Goal: Transaction & Acquisition: Purchase product/service

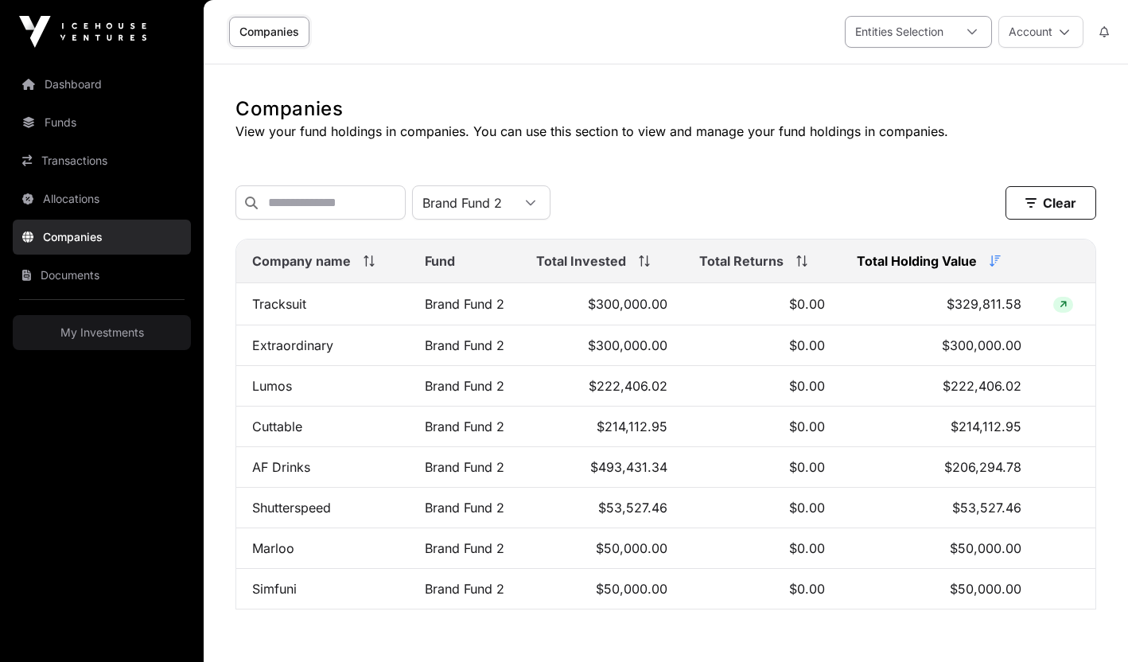
scroll to position [16, 10]
click at [916, 36] on div "Entities Selection" at bounding box center [898, 32] width 107 height 30
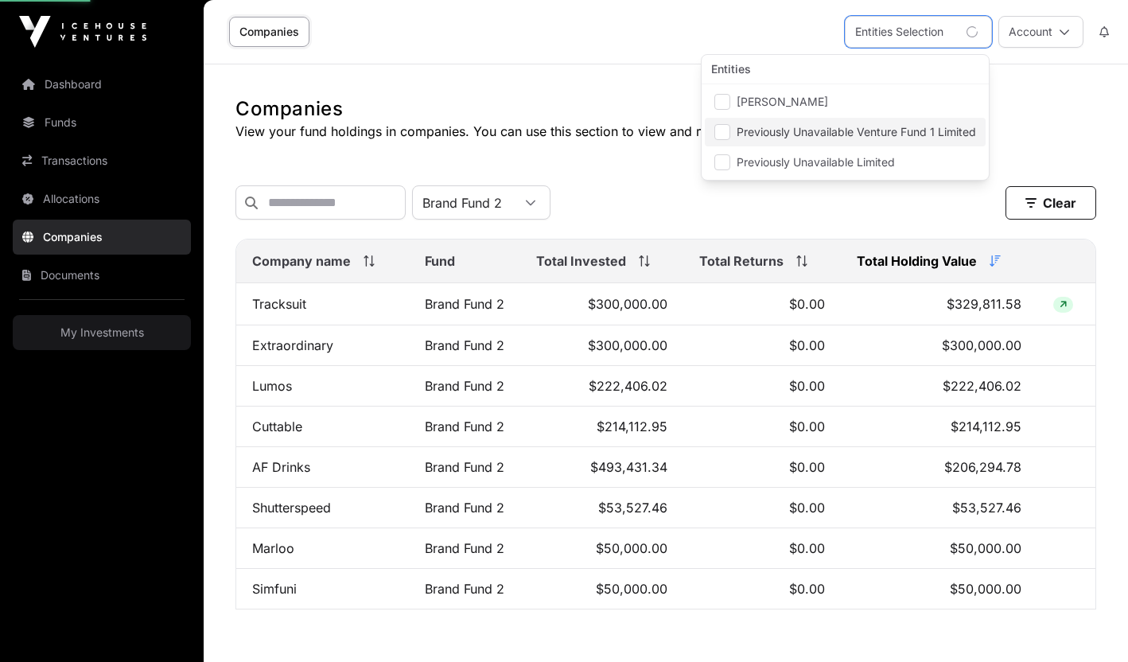
click at [745, 128] on span "Previously Unavailable Venture Fund 1 Limited" at bounding box center [855, 131] width 239 height 11
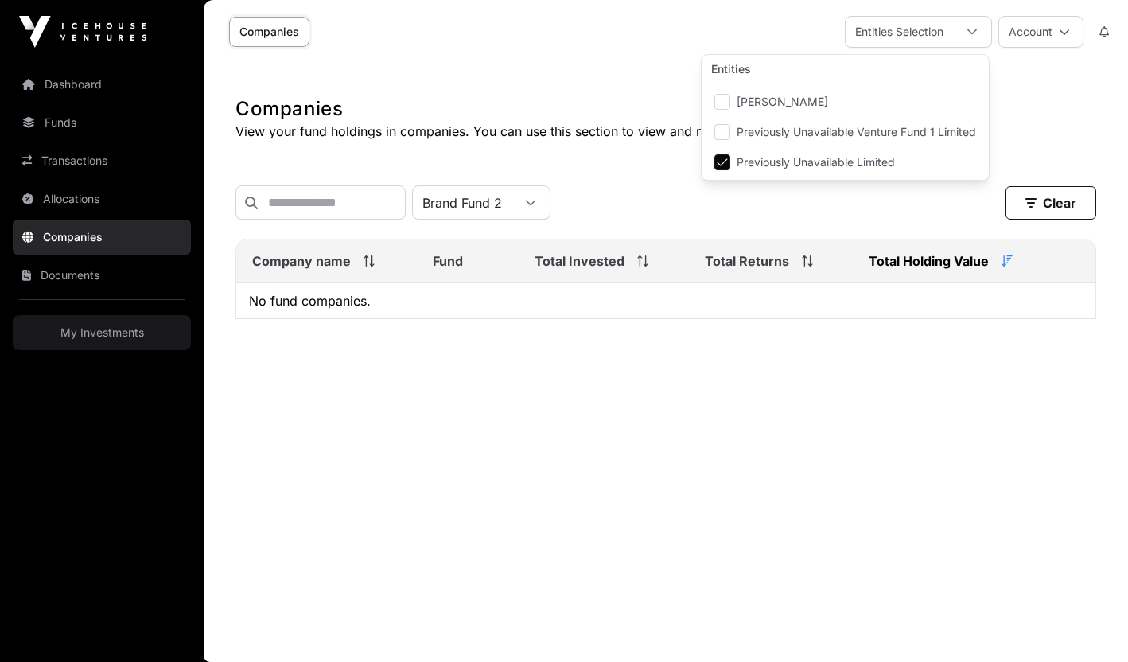
click at [699, 196] on div "Brand Fund 2 Clear" at bounding box center [665, 202] width 861 height 34
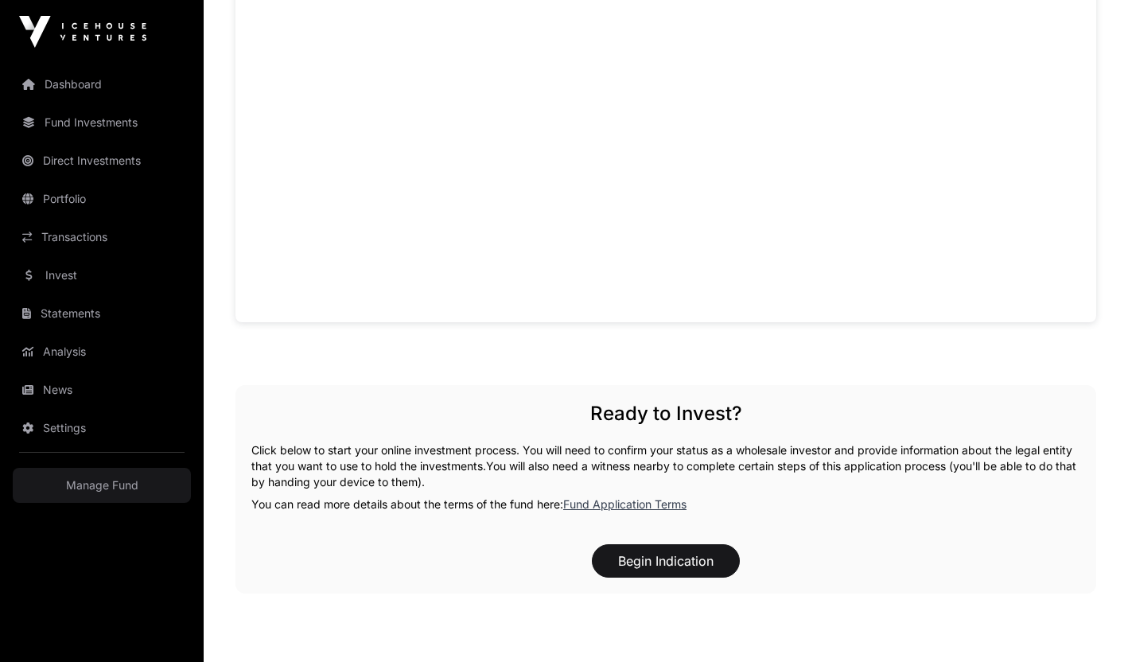
scroll to position [1281, 0]
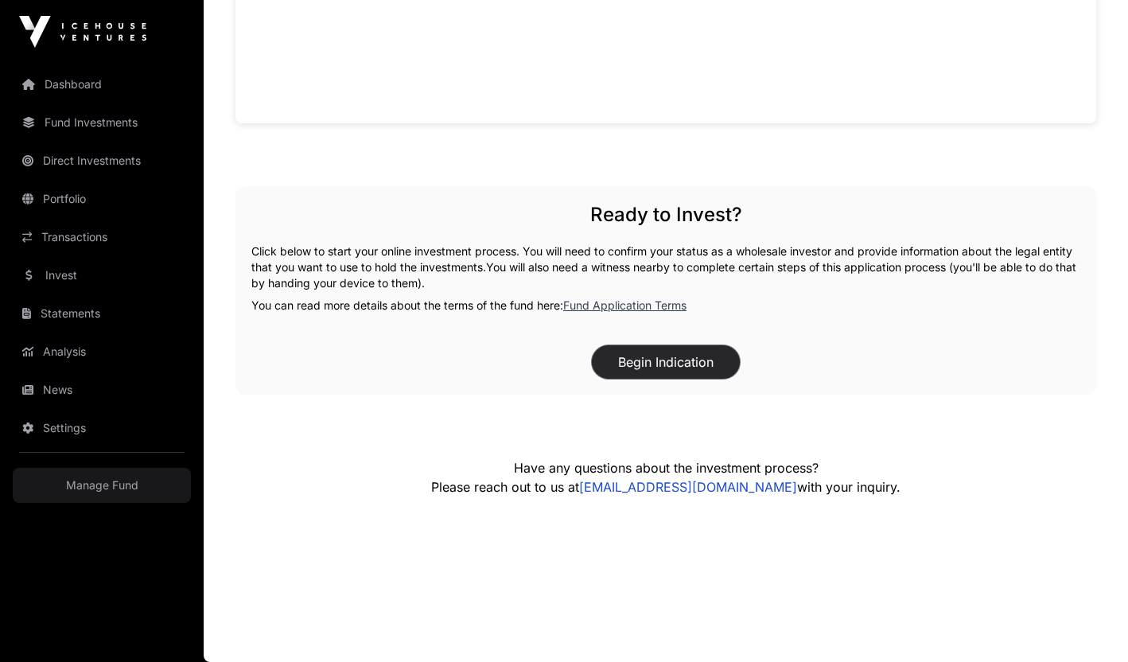
click at [656, 367] on button "Begin Indication" at bounding box center [666, 361] width 148 height 33
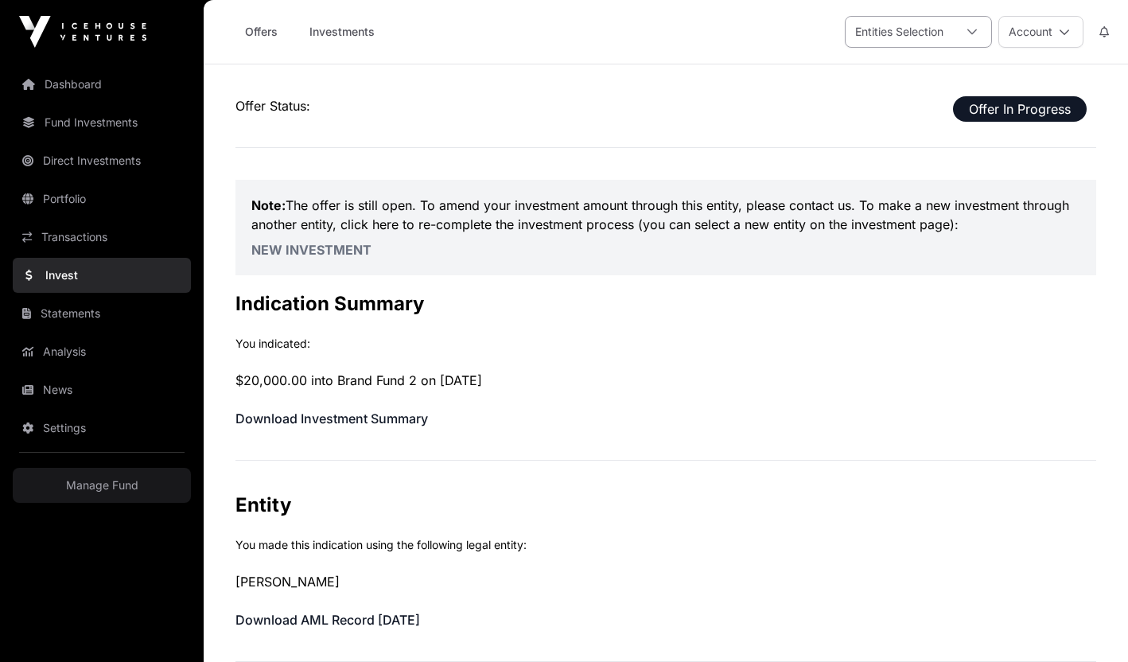
click at [938, 20] on div "Entities Selection" at bounding box center [898, 32] width 107 height 30
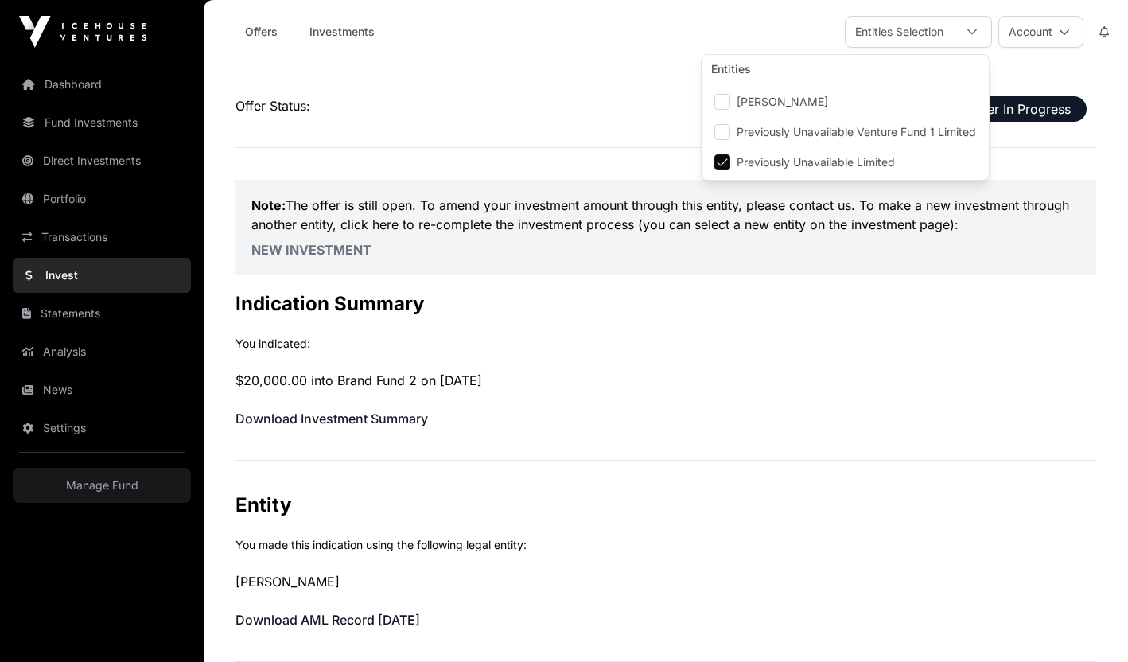
click at [783, 157] on span "Previously Unavailable Limited" at bounding box center [815, 162] width 158 height 11
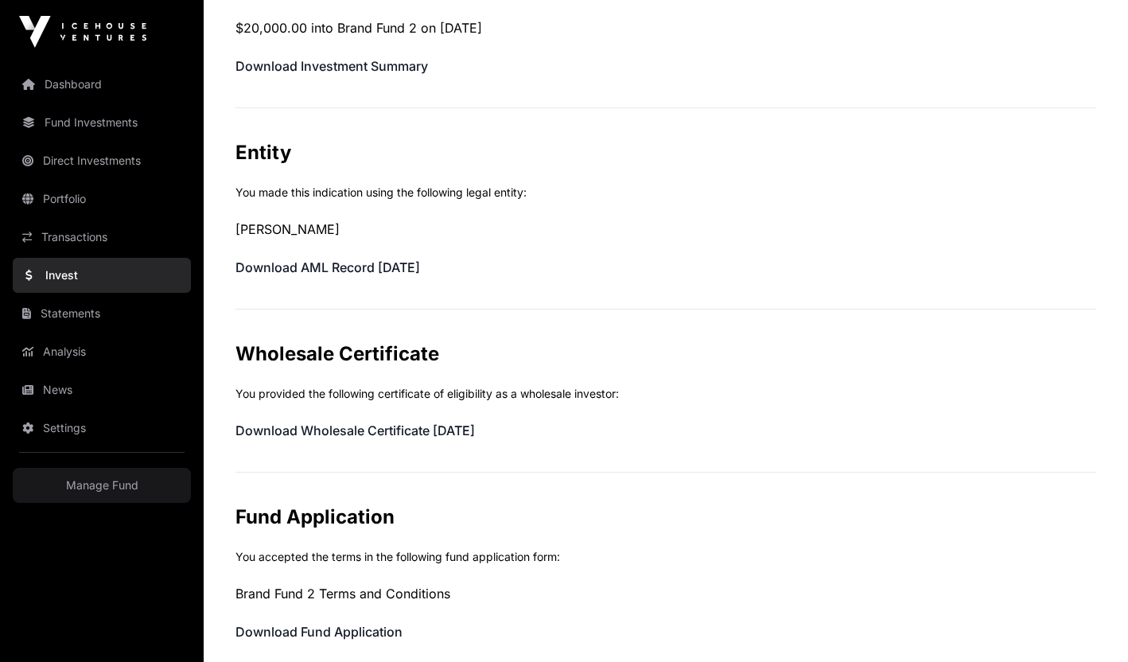
scroll to position [0, 0]
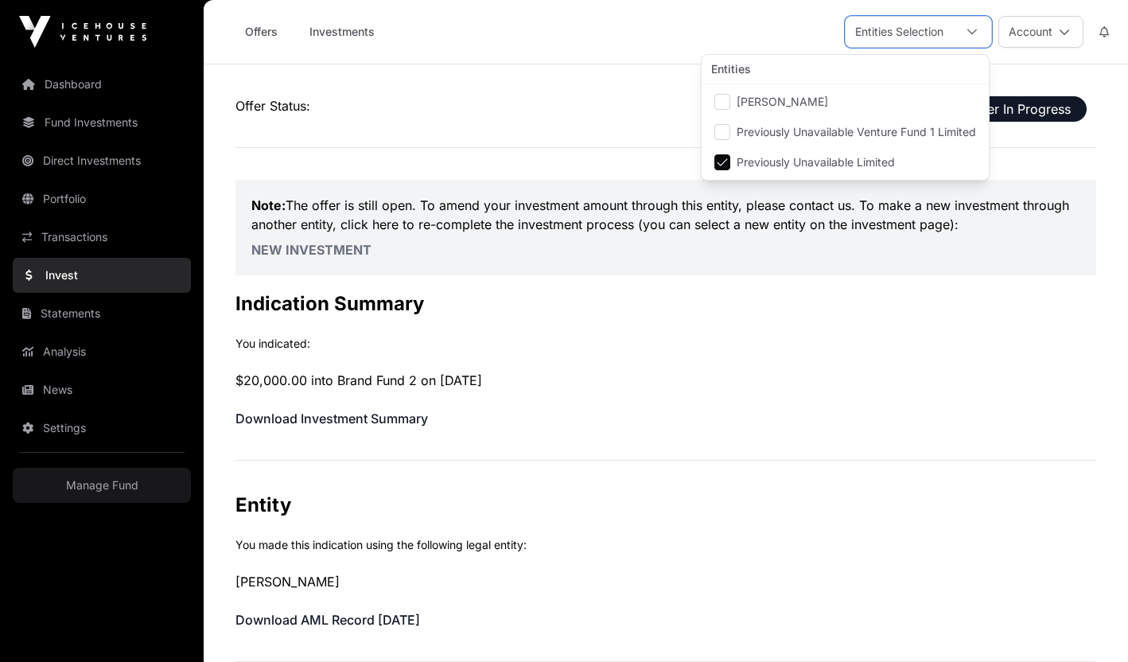
click at [912, 367] on div "Offer Status: Offer In Progress Note: The offer is still open. To amend your in…" at bounding box center [665, 661] width 861 height 1131
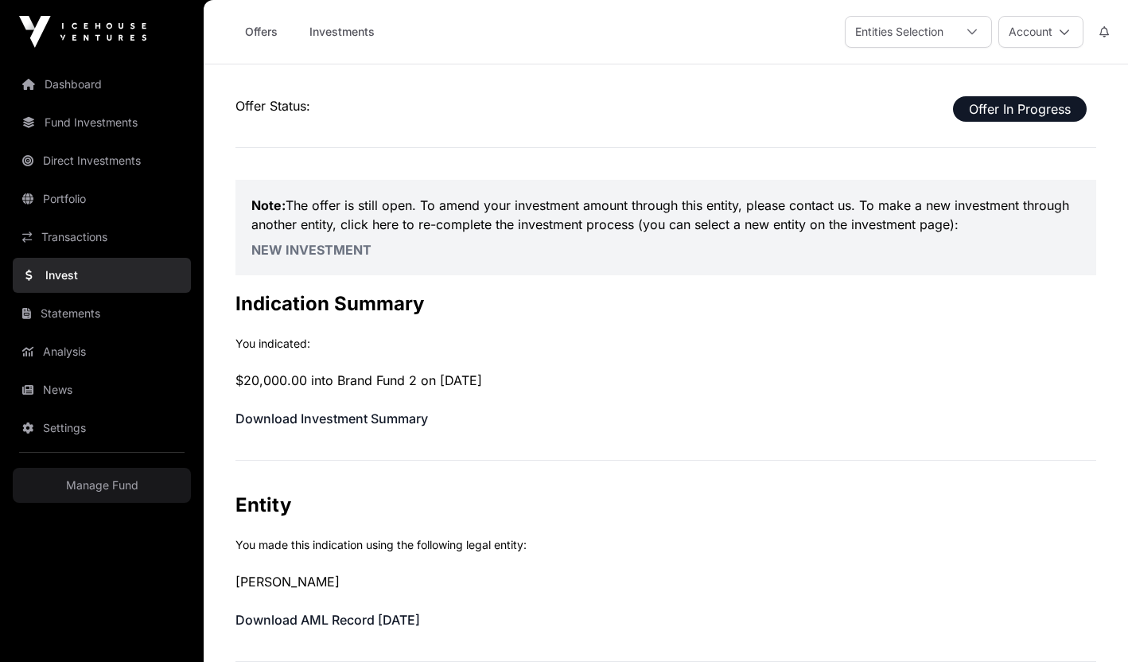
click at [330, 248] on link "New Investment" at bounding box center [311, 250] width 120 height 16
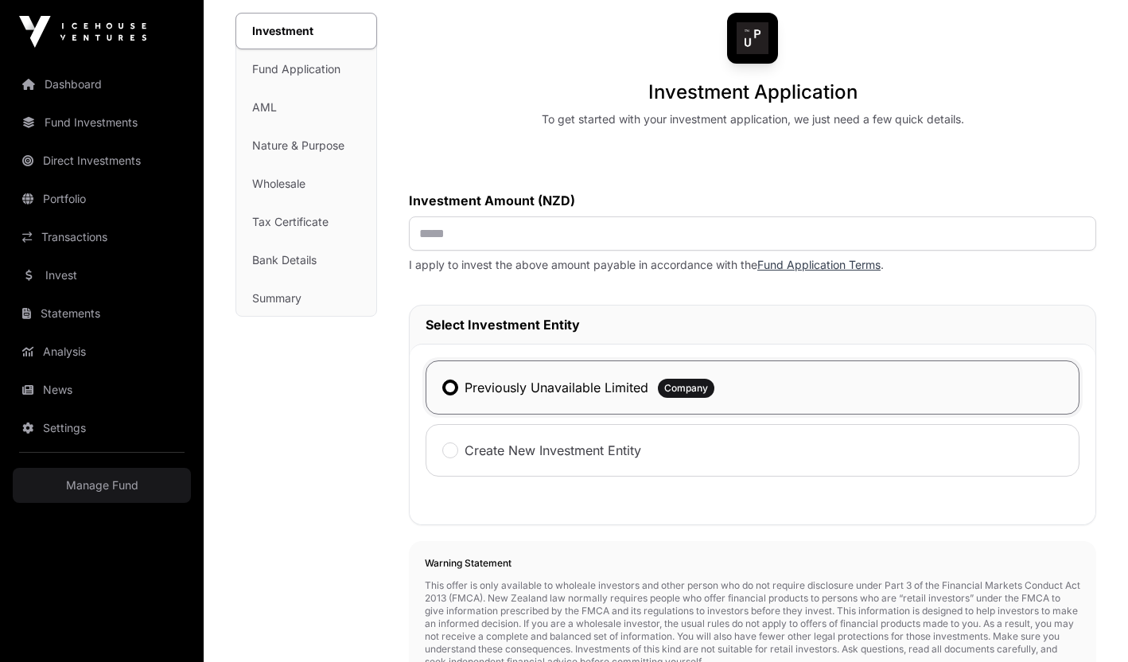
scroll to position [7, 0]
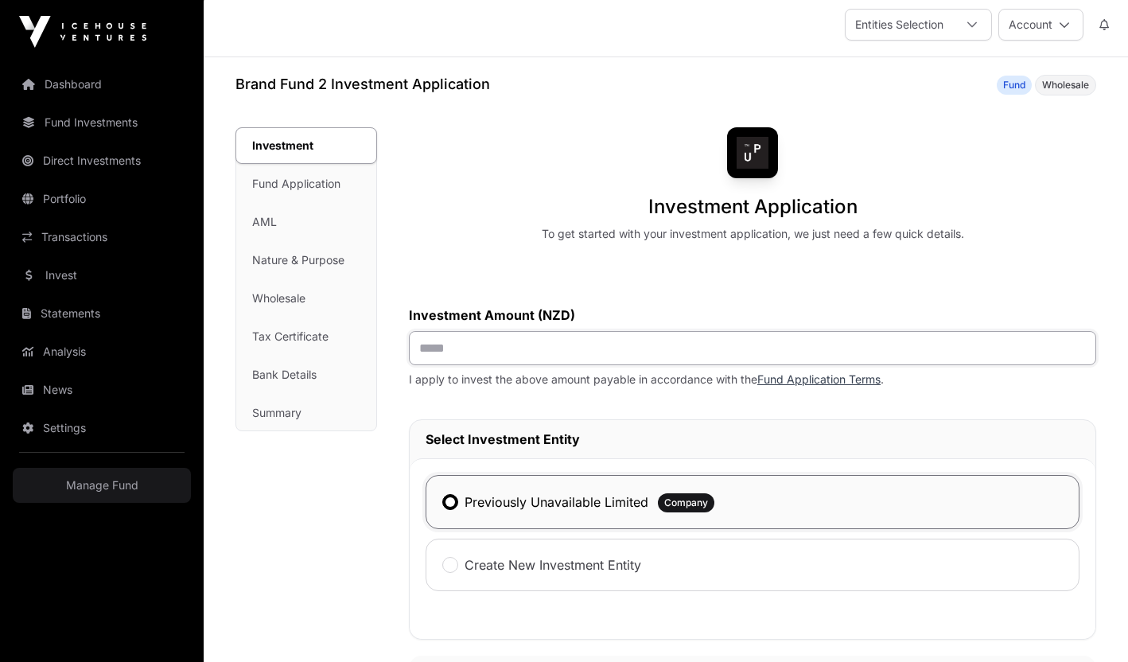
click at [444, 361] on input "text" at bounding box center [752, 348] width 687 height 34
type input "********"
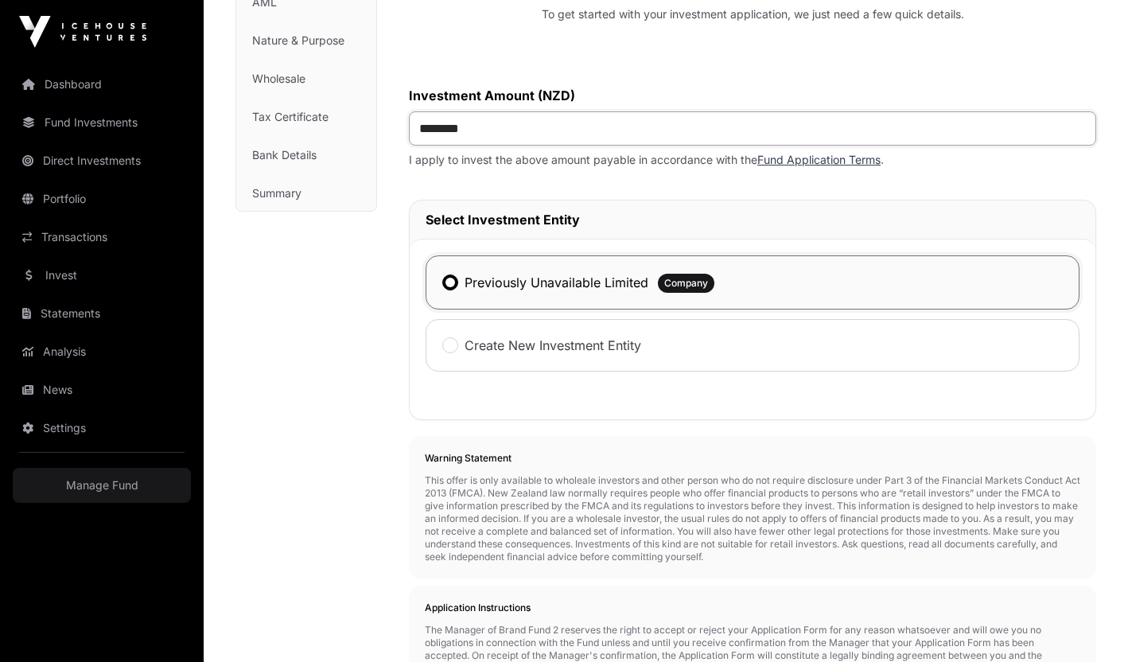
scroll to position [228, 0]
click at [126, 488] on link "Manage Fund" at bounding box center [102, 485] width 178 height 35
